Goal: Information Seeking & Learning: Learn about a topic

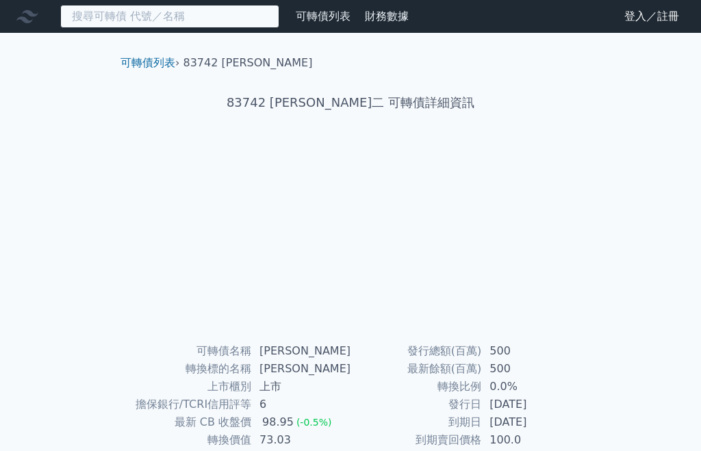
click at [212, 12] on input at bounding box center [169, 16] width 219 height 23
type input "2"
type input "3"
type input "4"
type input "5"
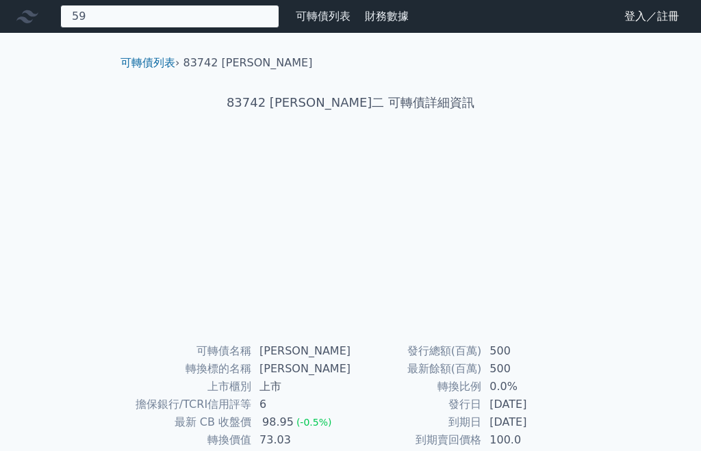
type input "5"
type input "6"
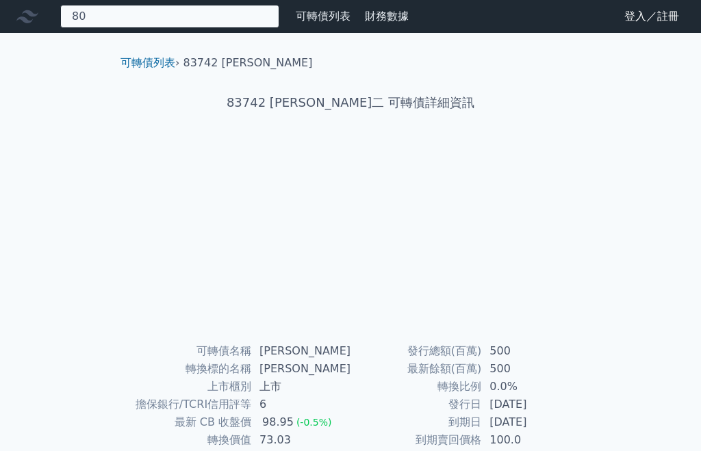
type input "8"
type input "9"
type input "1"
type input "2"
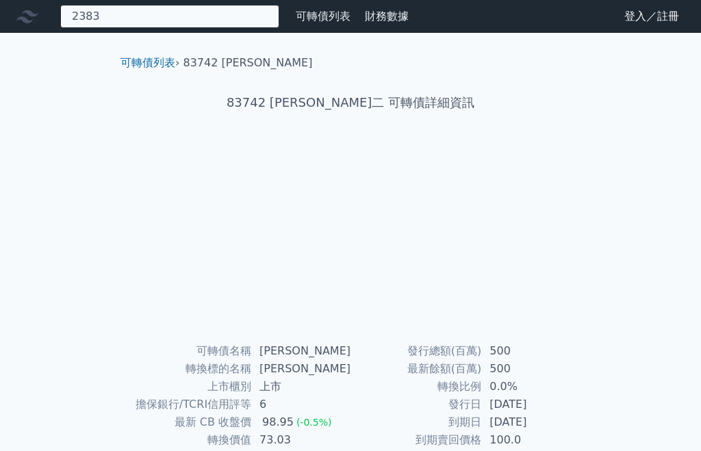
click at [139, 18] on input "2383" at bounding box center [169, 16] width 219 height 23
type input "2"
type input "6401"
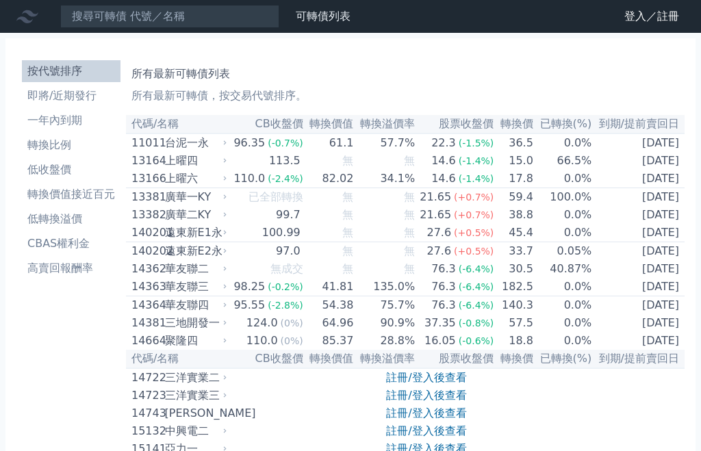
click at [63, 277] on link "高賣回報酬率" at bounding box center [71, 269] width 99 height 22
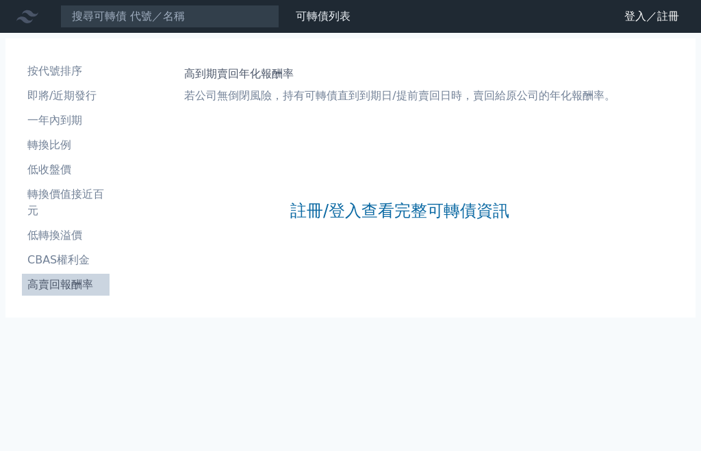
click at [48, 73] on li "按代號排序" at bounding box center [66, 71] width 88 height 16
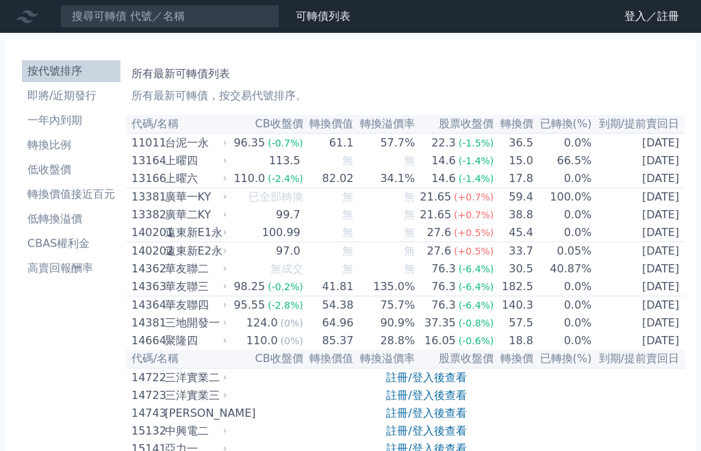
click at [53, 103] on li "即將/近期發行" at bounding box center [71, 96] width 99 height 16
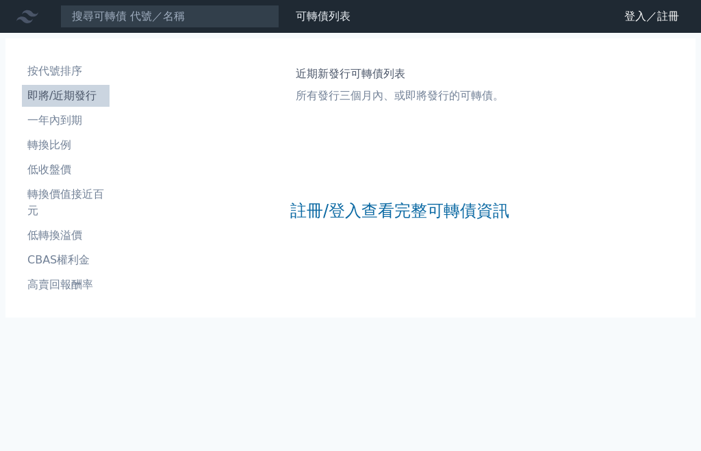
click at [51, 127] on li "一年內到期" at bounding box center [66, 120] width 88 height 16
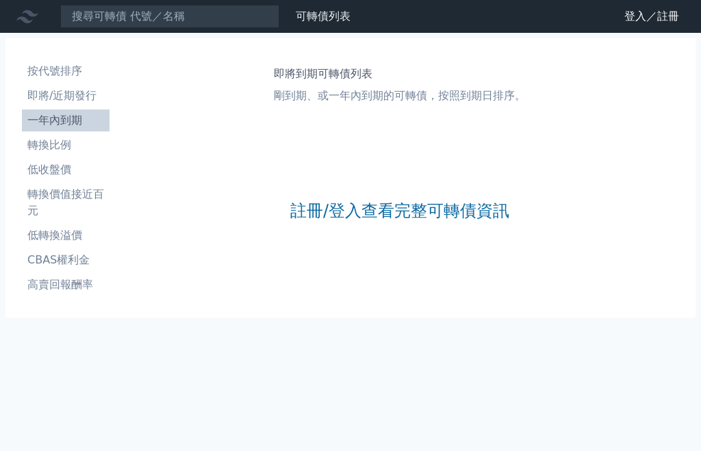
click at [39, 151] on li "轉換比例" at bounding box center [66, 145] width 88 height 16
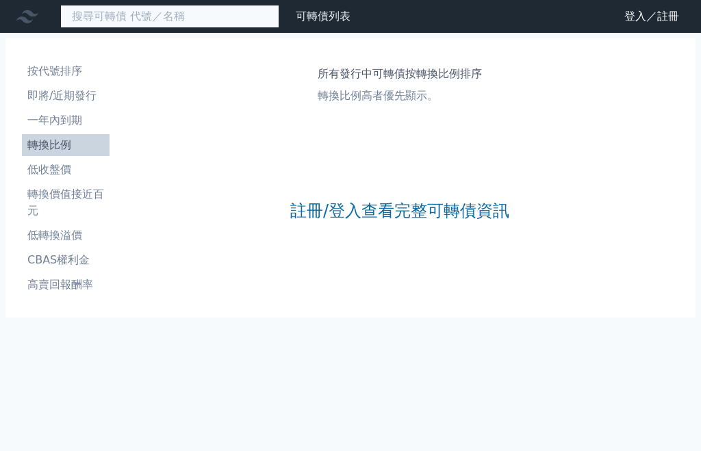
click at [134, 14] on input at bounding box center [169, 16] width 219 height 23
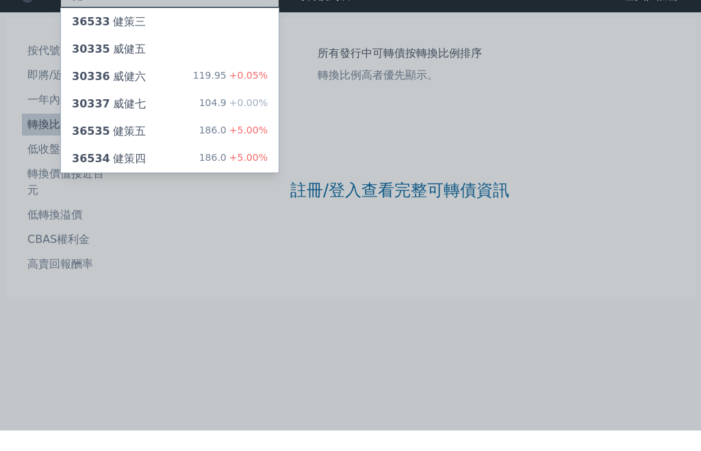
type input "健"
click at [114, 116] on div "30337 威健七" at bounding box center [109, 124] width 74 height 16
